Goal: Task Accomplishment & Management: Complete application form

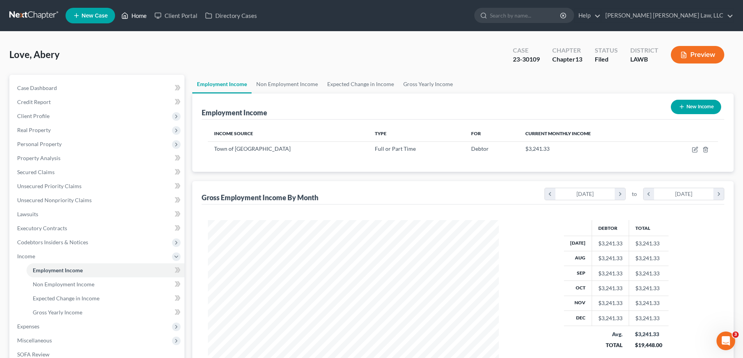
scroll to position [145, 307]
click at [133, 16] on link "Home" at bounding box center [133, 16] width 33 height 14
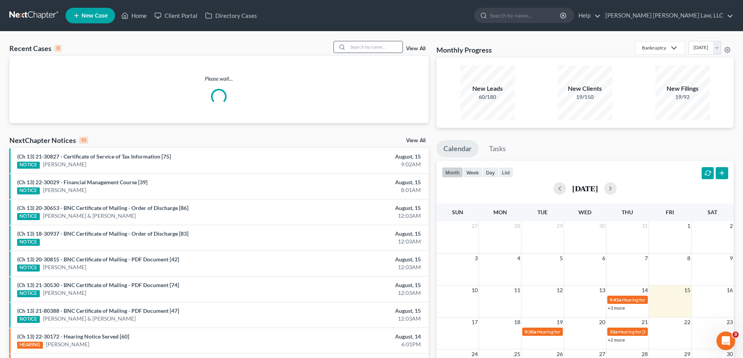
click at [385, 47] on input "search" at bounding box center [375, 46] width 55 height 11
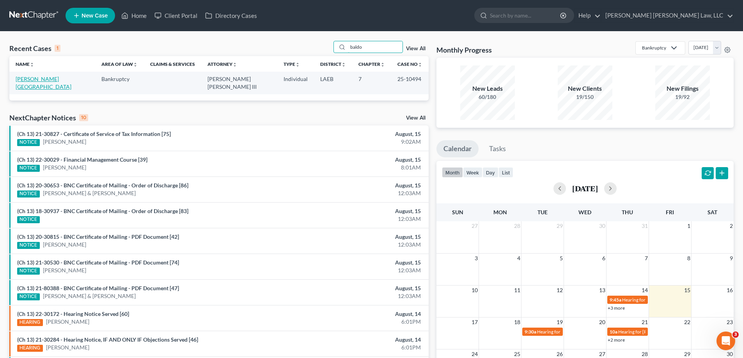
type input "baldo"
click at [23, 80] on link "[PERSON_NAME][GEOGRAPHIC_DATA]" at bounding box center [44, 83] width 56 height 14
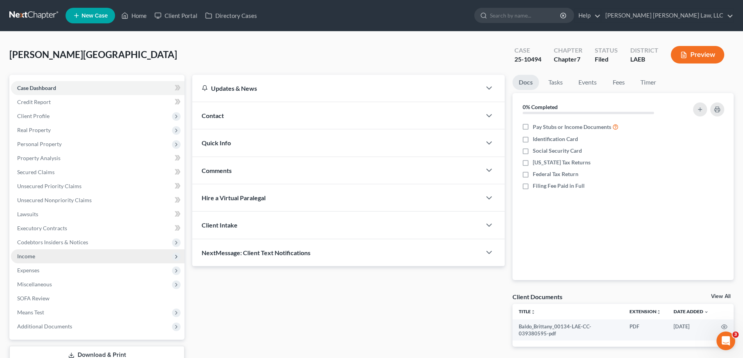
click at [94, 255] on span "Income" at bounding box center [98, 257] width 174 height 14
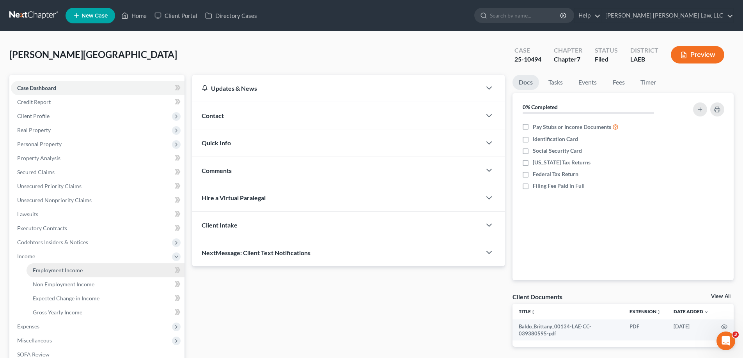
click at [94, 270] on link "Employment Income" at bounding box center [106, 271] width 158 height 14
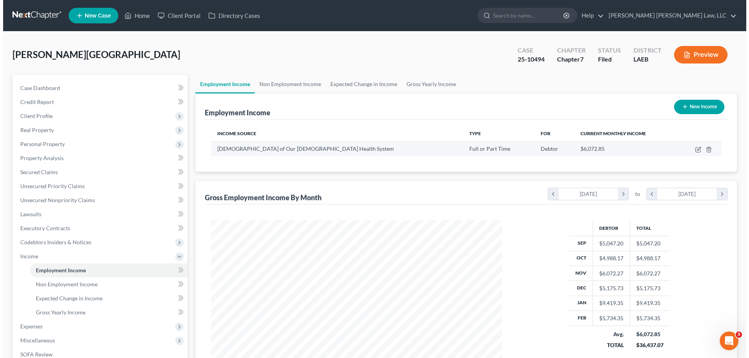
scroll to position [145, 307]
click at [693, 150] on icon "button" at bounding box center [694, 150] width 5 height 5
select select "0"
select select "19"
select select "2"
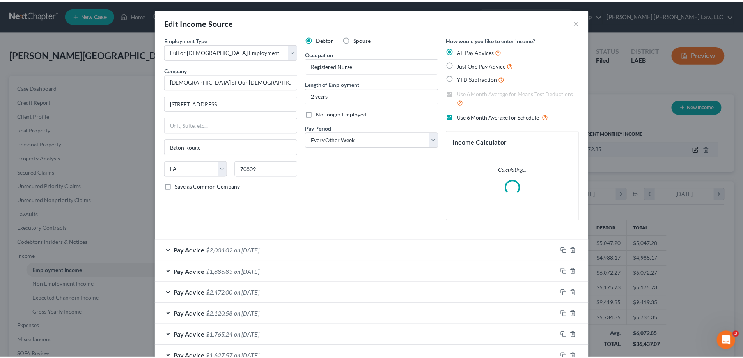
scroll to position [147, 309]
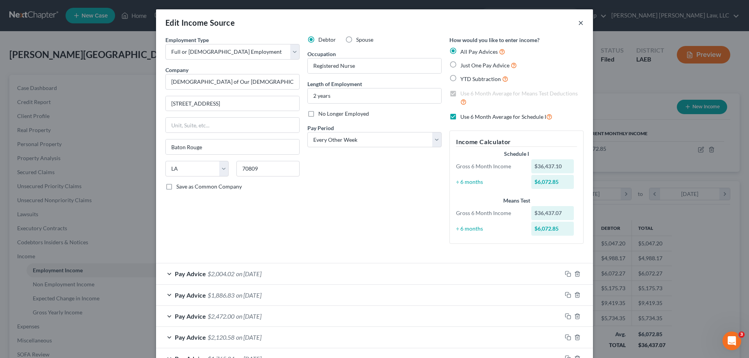
drag, startPoint x: 577, startPoint y: 22, endPoint x: 498, endPoint y: 2, distance: 81.7
click at [578, 22] on button "×" at bounding box center [580, 22] width 5 height 9
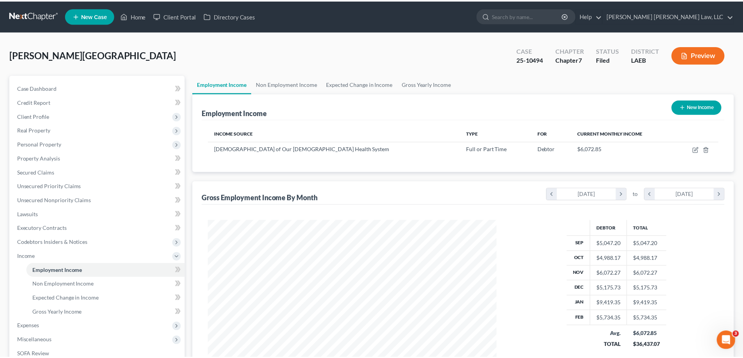
scroll to position [389882, 389721]
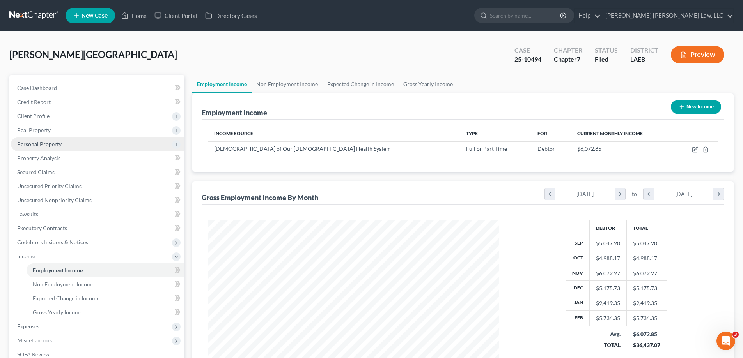
click at [93, 146] on span "Personal Property" at bounding box center [98, 144] width 174 height 14
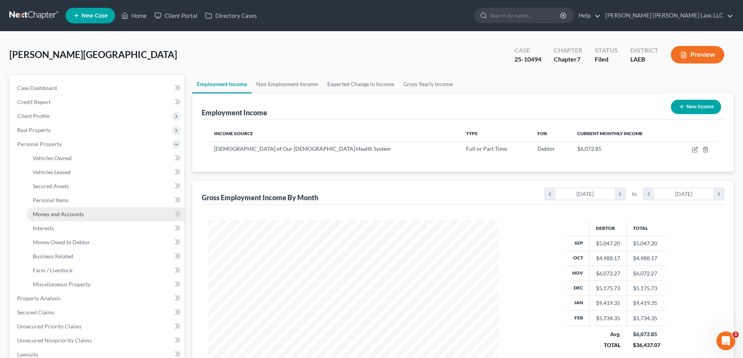
click at [76, 216] on span "Money and Accounts" at bounding box center [58, 214] width 51 height 7
